Goal: Use online tool/utility

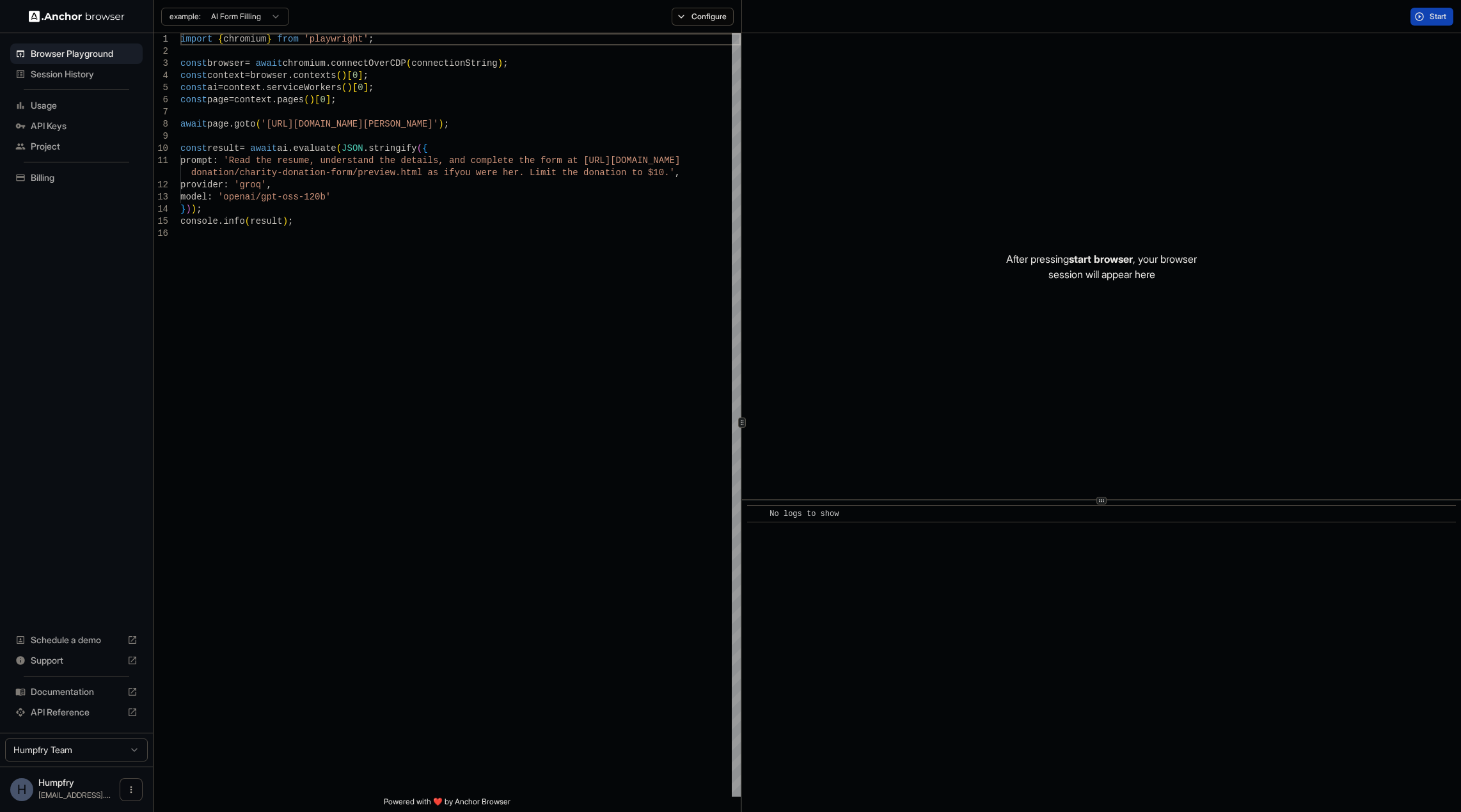
click at [56, 180] on span "Billing" at bounding box center [83, 177] width 106 height 12
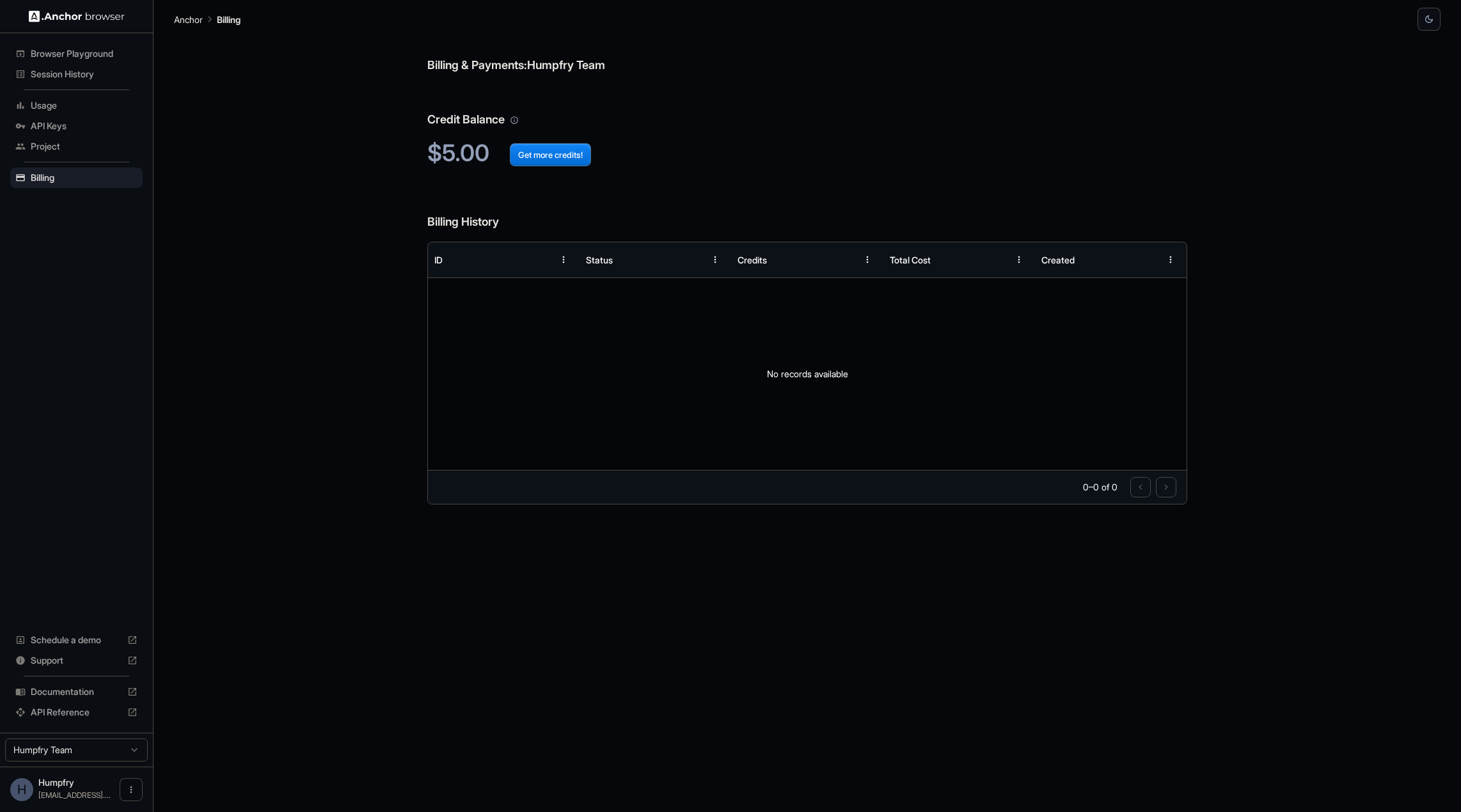
click at [53, 109] on span "Usage" at bounding box center [83, 104] width 106 height 12
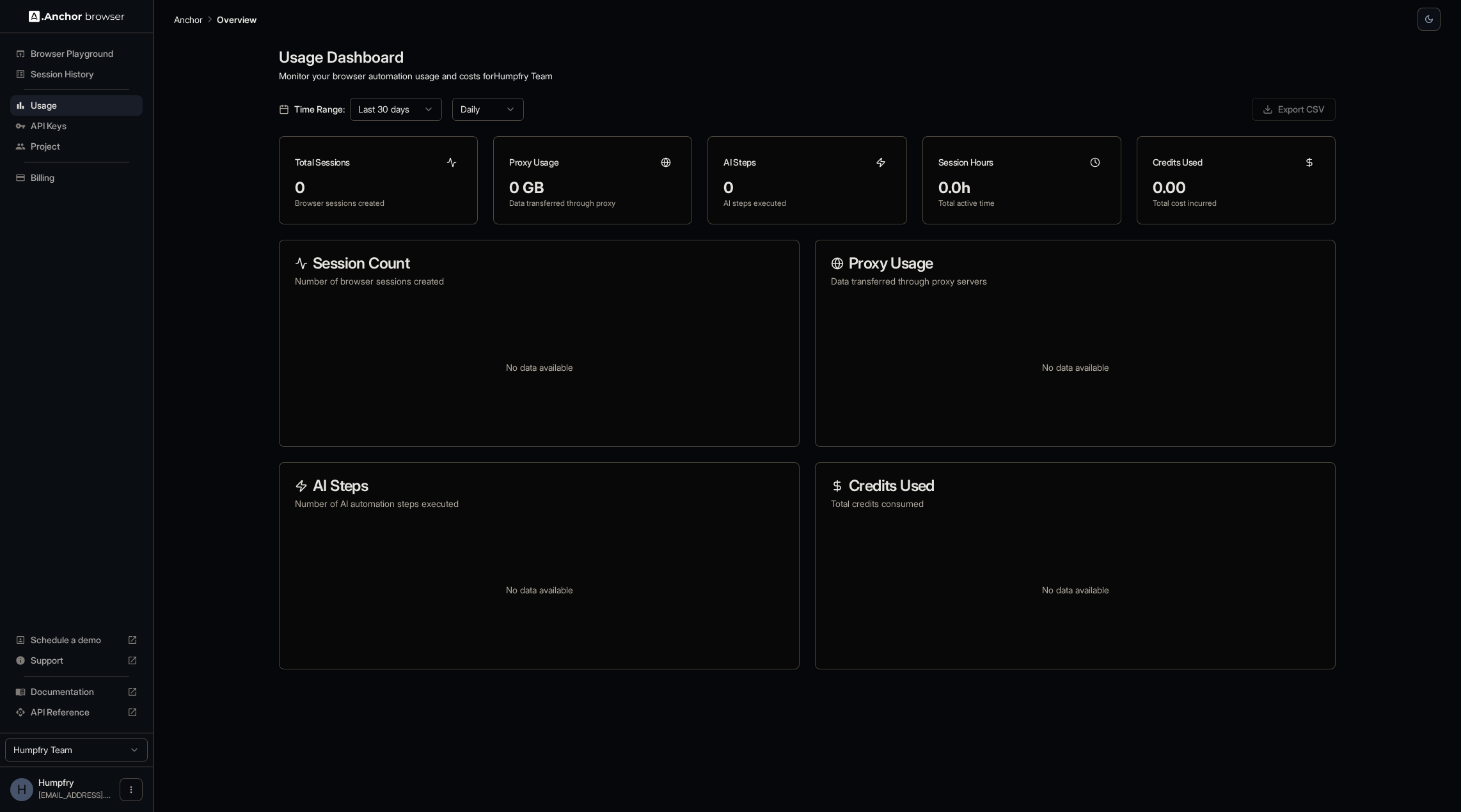
click at [50, 144] on span "Project" at bounding box center [83, 146] width 106 height 12
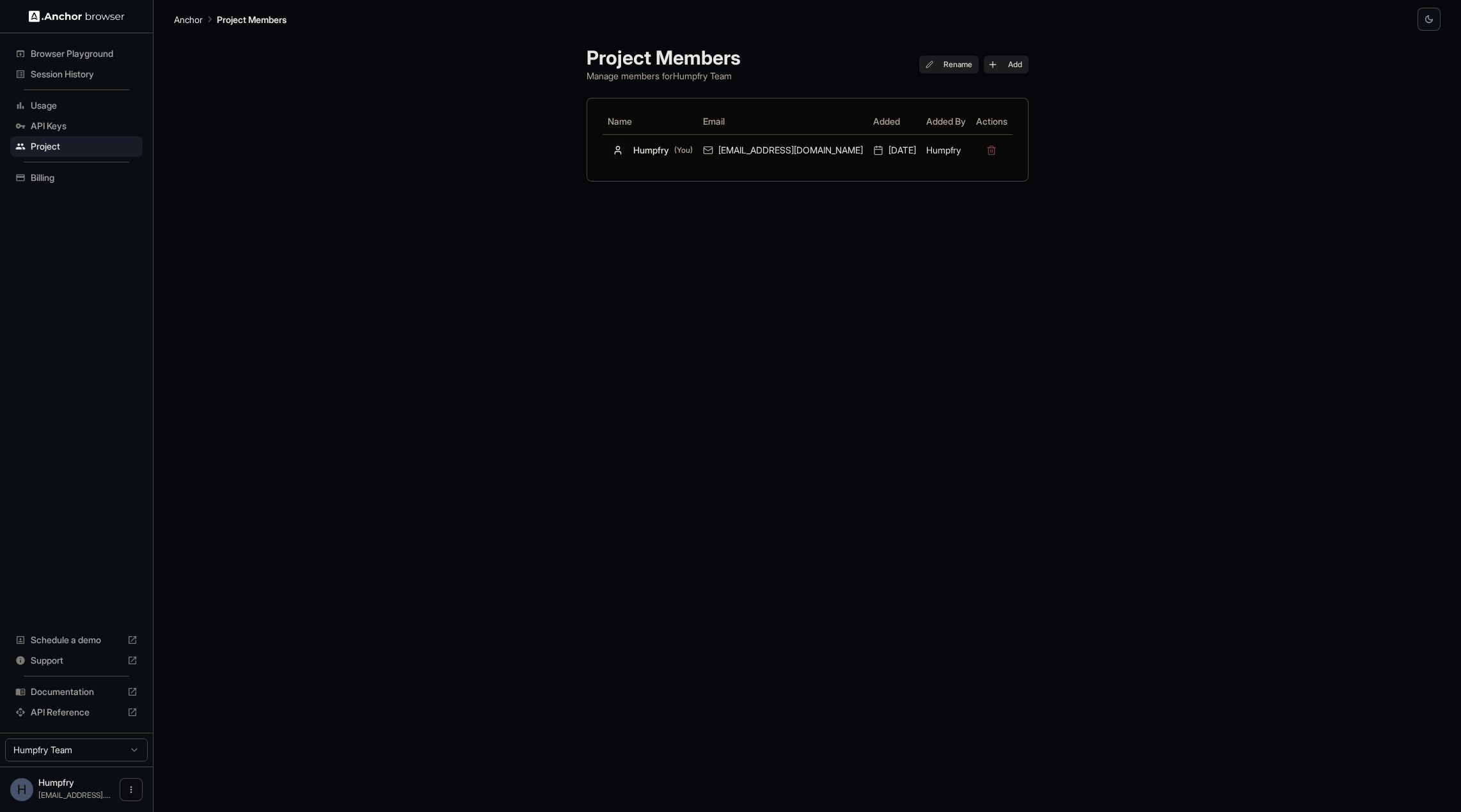
click at [61, 76] on span "Session History" at bounding box center [83, 74] width 106 height 12
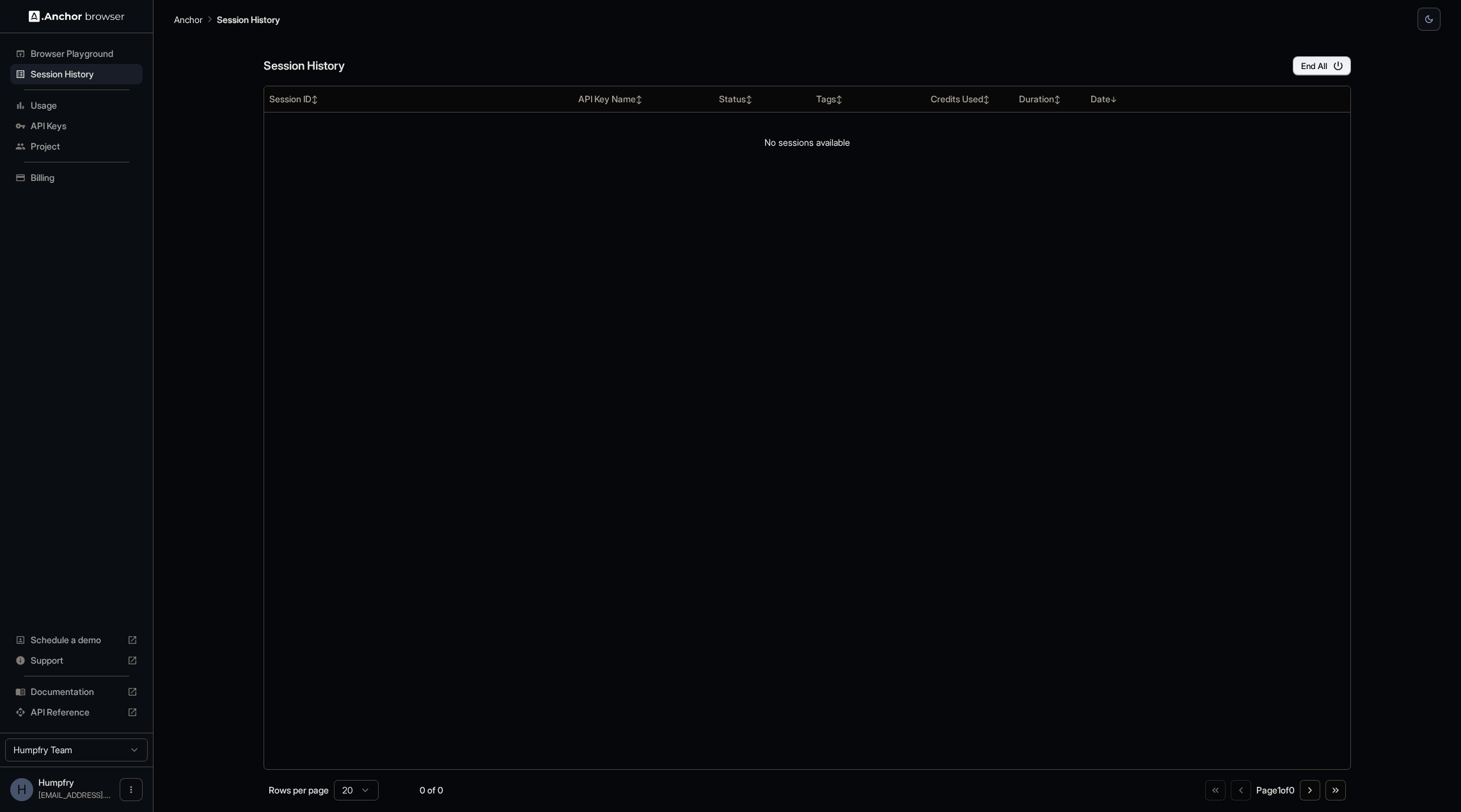
click at [64, 48] on span "Browser Playground" at bounding box center [83, 53] width 106 height 12
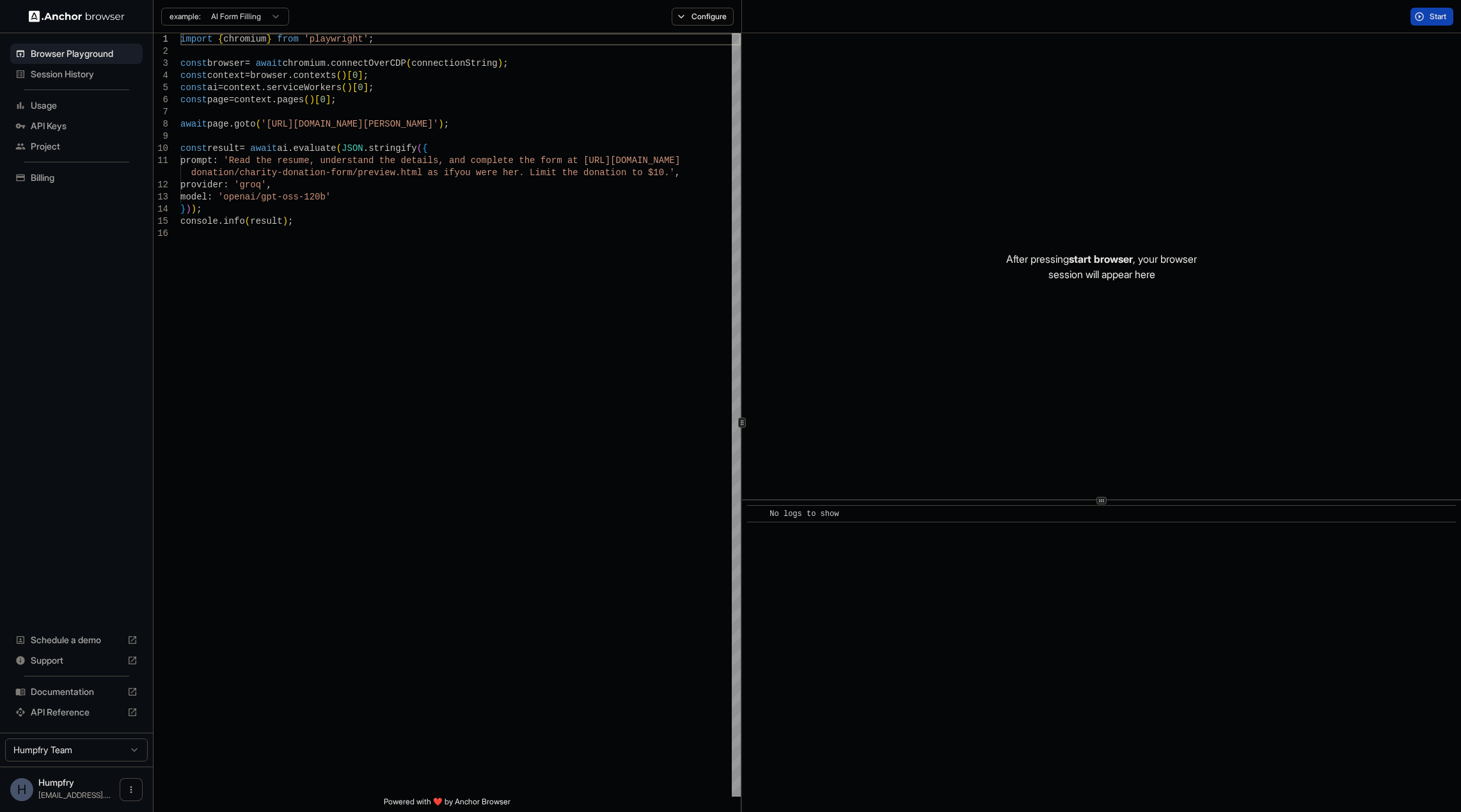
click at [276, 16] on html "Browser Playground Session History Usage API Keys Project Billing Schedule a de…" at bounding box center [730, 406] width 1461 height 812
type textarea "**********"
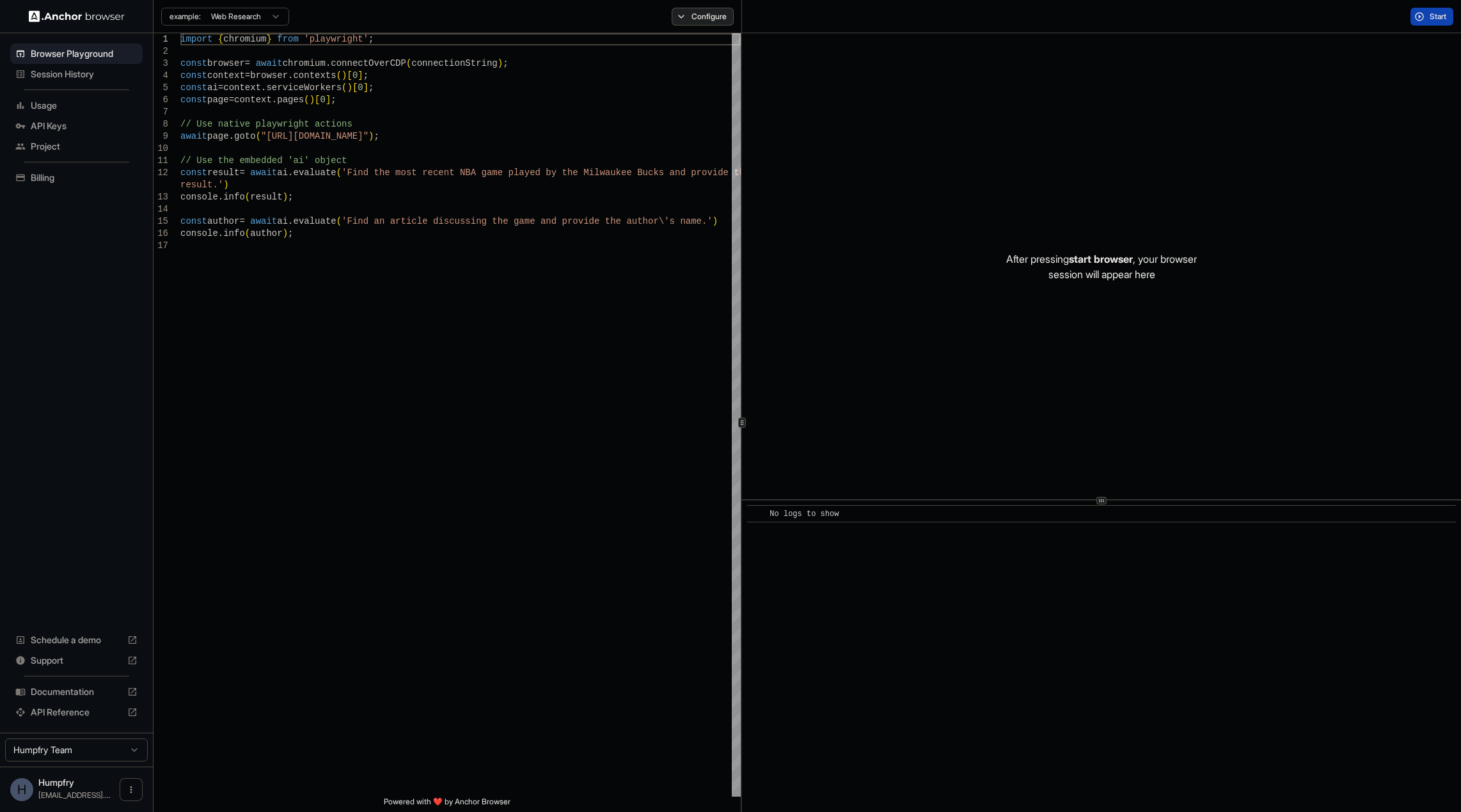
click at [701, 12] on button "Configure" at bounding box center [703, 16] width 62 height 18
click at [825, 126] on button "Select Profile..." at bounding box center [841, 128] width 128 height 18
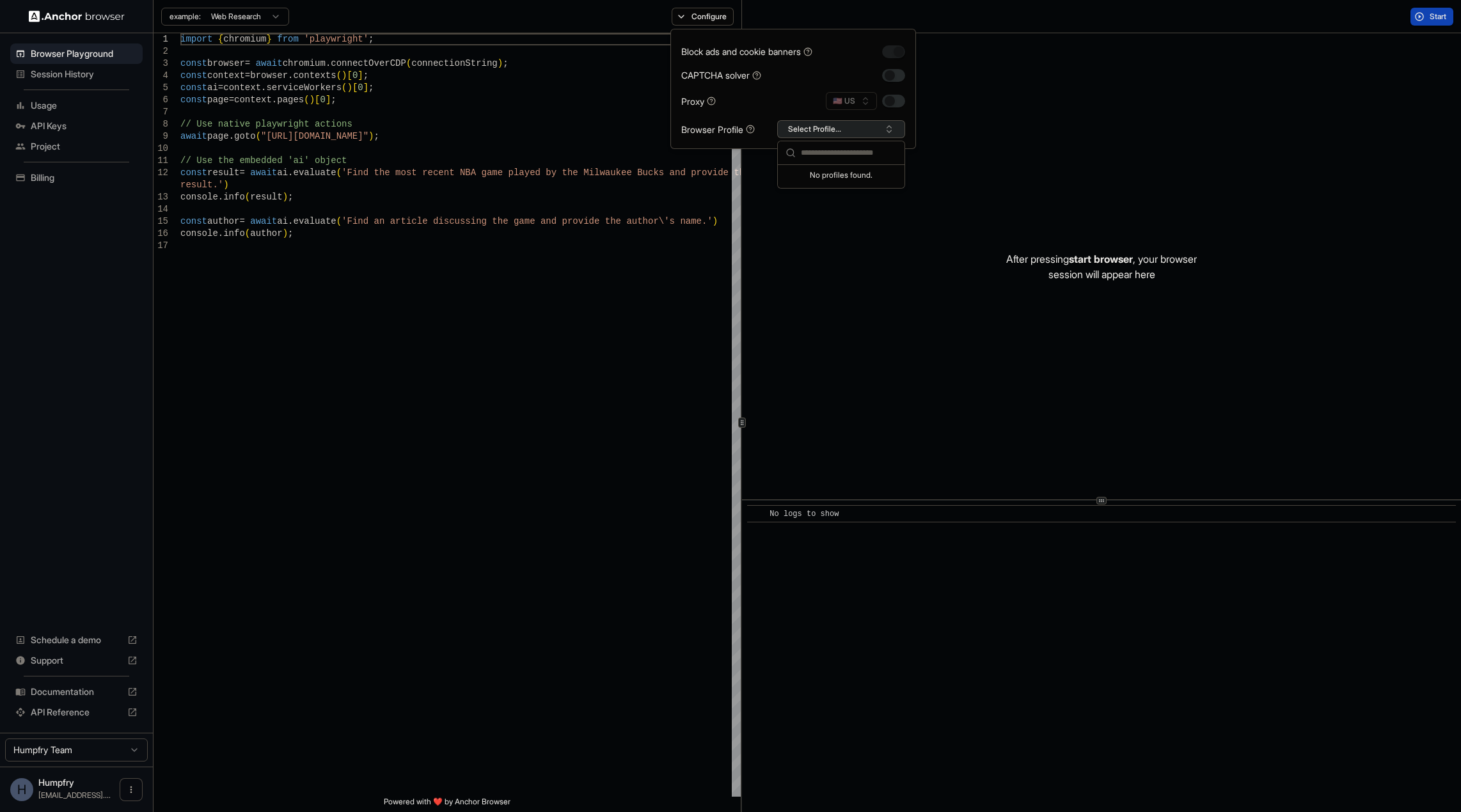
click at [825, 126] on button "Select Profile..." at bounding box center [841, 128] width 128 height 18
click at [764, 99] on div "Proxy 🇺🇸 US" at bounding box center [794, 101] width 224 height 18
click at [608, 26] on div "example: Web Research Configure" at bounding box center [448, 16] width 589 height 34
